Goal: Find contact information: Find contact information

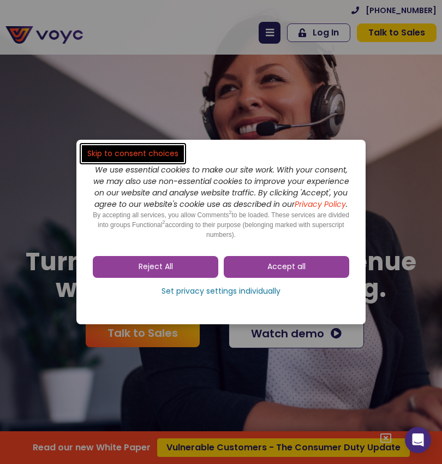
scroll to position [4, 0]
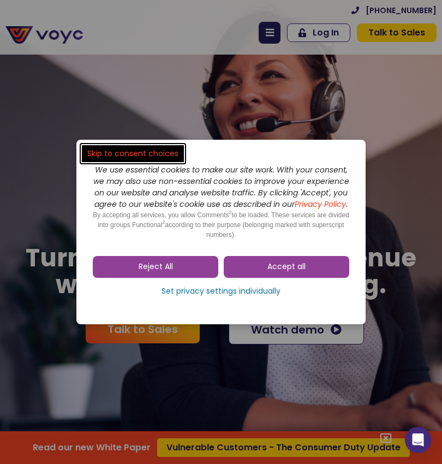
click at [303, 267] on link "Accept all" at bounding box center [287, 267] width 126 height 22
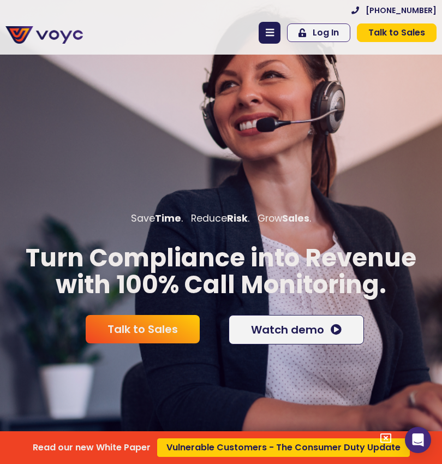
click at [283, 289] on div "Read our new White Paper Vulnerable Customers - The Consumer Duty Update" at bounding box center [221, 232] width 442 height 464
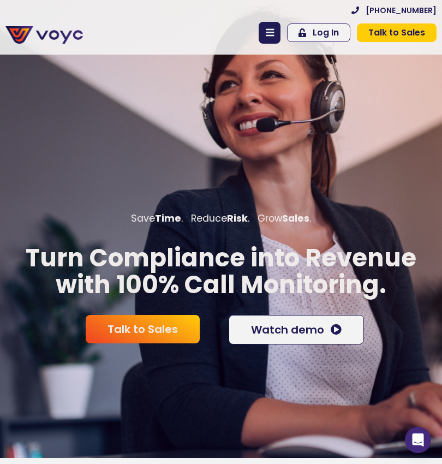
click at [290, 324] on span "Watch demo" at bounding box center [287, 329] width 73 height 11
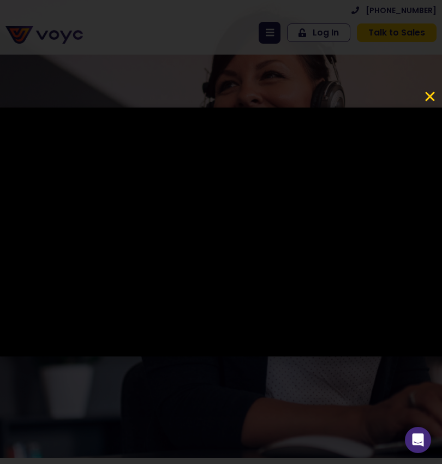
click at [426, 96] on icon "Close" at bounding box center [430, 96] width 13 height 13
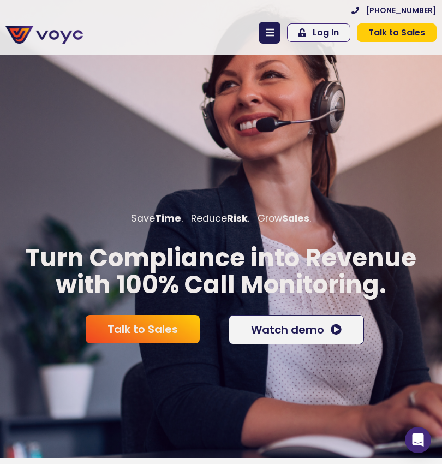
click at [435, 102] on div "Save Time . Reduce Risk . Grow Sales . Turn Compliance into Revenue with 100% C…" at bounding box center [221, 281] width 442 height 464
click at [294, 329] on span "Watch demo" at bounding box center [287, 329] width 73 height 11
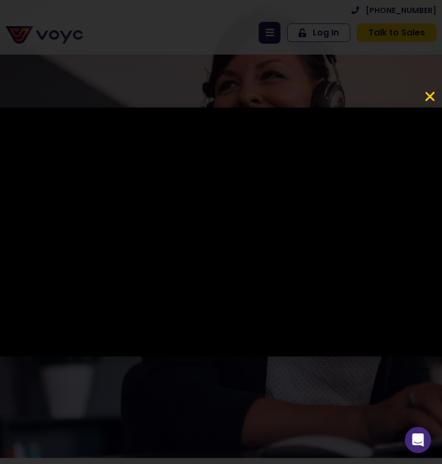
click at [441, 82] on div at bounding box center [221, 232] width 442 height 464
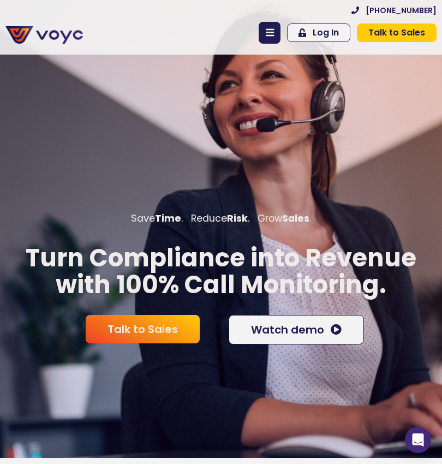
click at [436, 84] on div "Save Time . Reduce Risk . Grow Sales . Turn Compliance into Revenue with 100% C…" at bounding box center [221, 281] width 442 height 464
click at [426, 29] on link "Talk to Sales" at bounding box center [397, 32] width 80 height 19
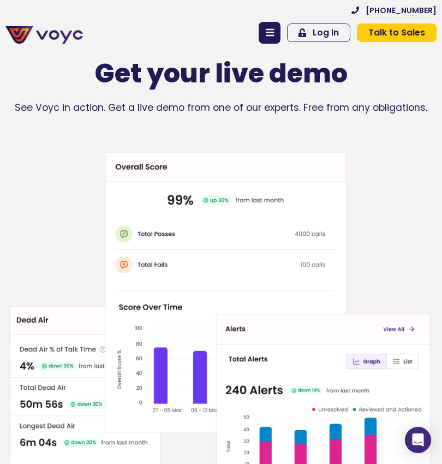
click at [401, 28] on span "Talk to Sales" at bounding box center [397, 32] width 57 height 9
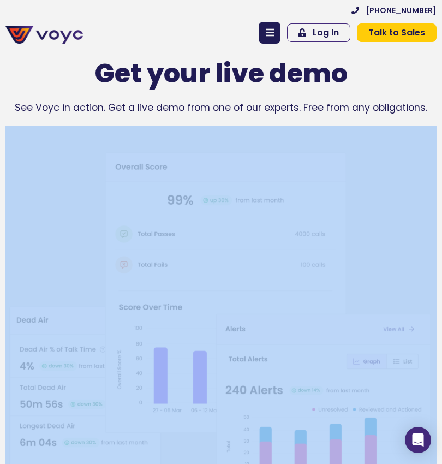
click at [435, 117] on div "Get your live demo See Voyc in action. Get a live demo from one of our experts.…" at bounding box center [221, 86] width 442 height 68
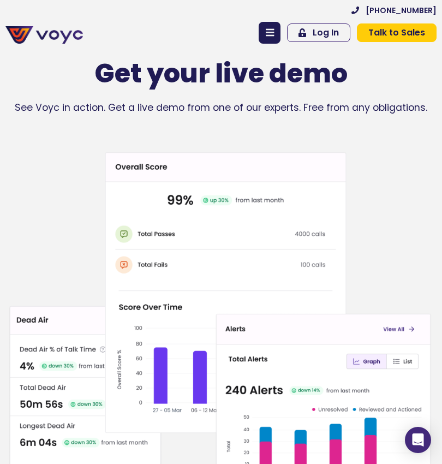
click at [324, 40] on link "Log In" at bounding box center [318, 32] width 63 height 19
